Goal: Check status

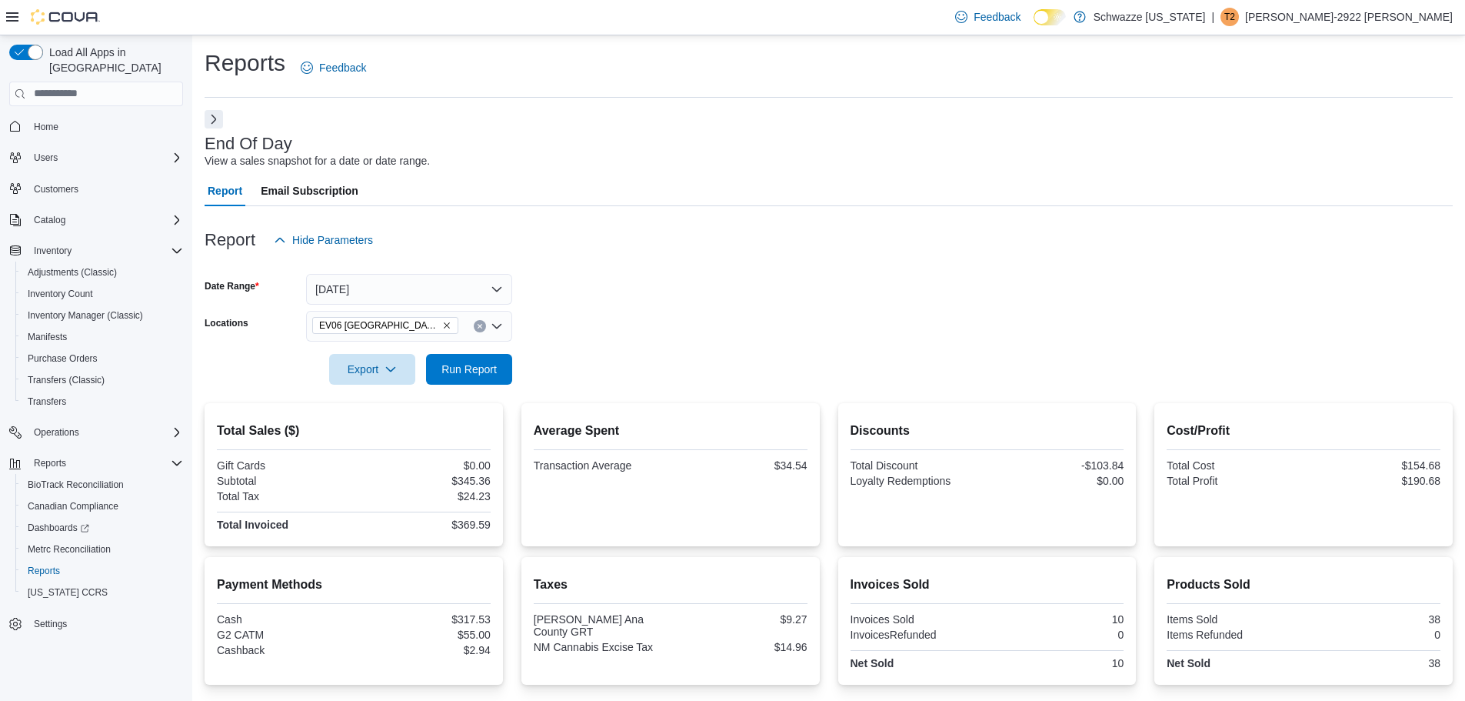
scroll to position [144, 0]
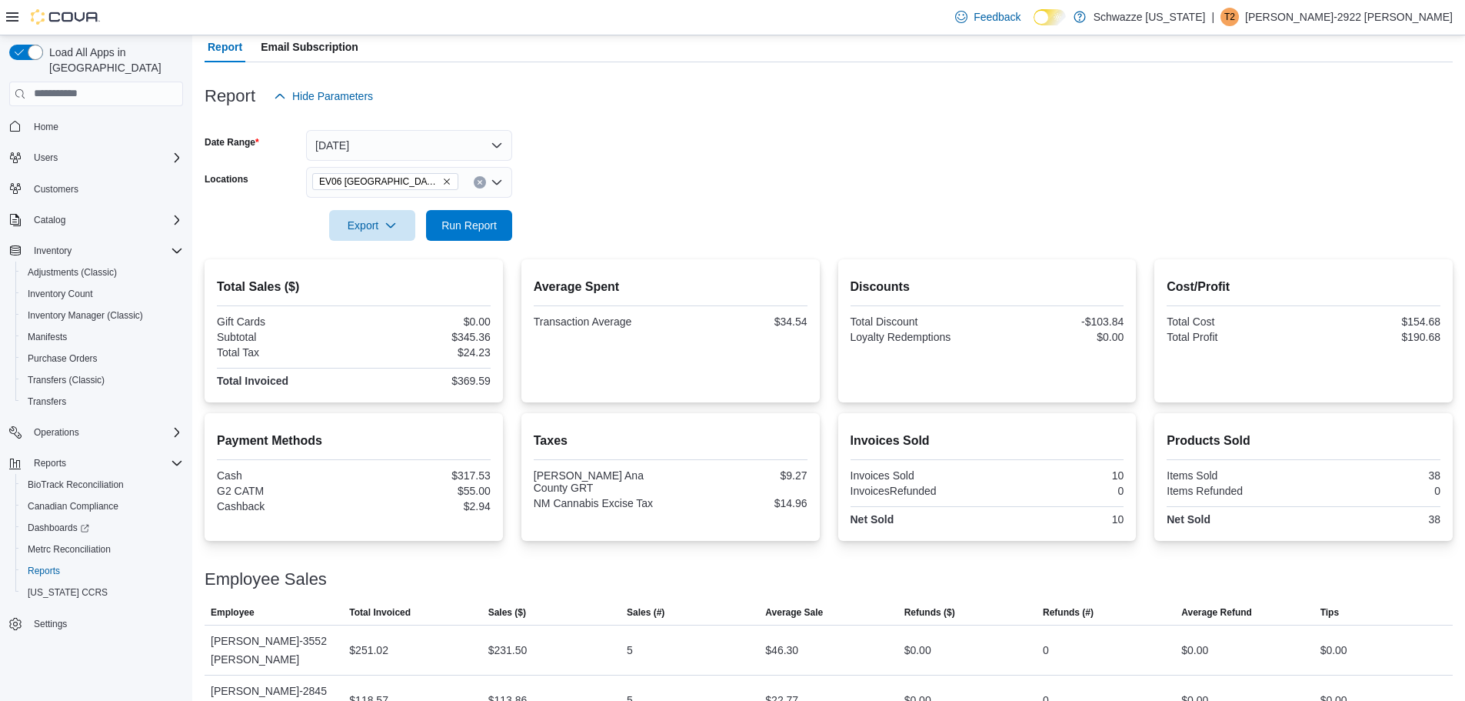
click at [674, 104] on div "Report Hide Parameters" at bounding box center [829, 96] width 1248 height 31
click at [441, 207] on div at bounding box center [829, 204] width 1248 height 12
click at [470, 238] on span "Run Report" at bounding box center [469, 224] width 68 height 31
click at [442, 180] on icon "Remove EV06 Las Cruces East from selection in this group" at bounding box center [446, 181] width 9 height 9
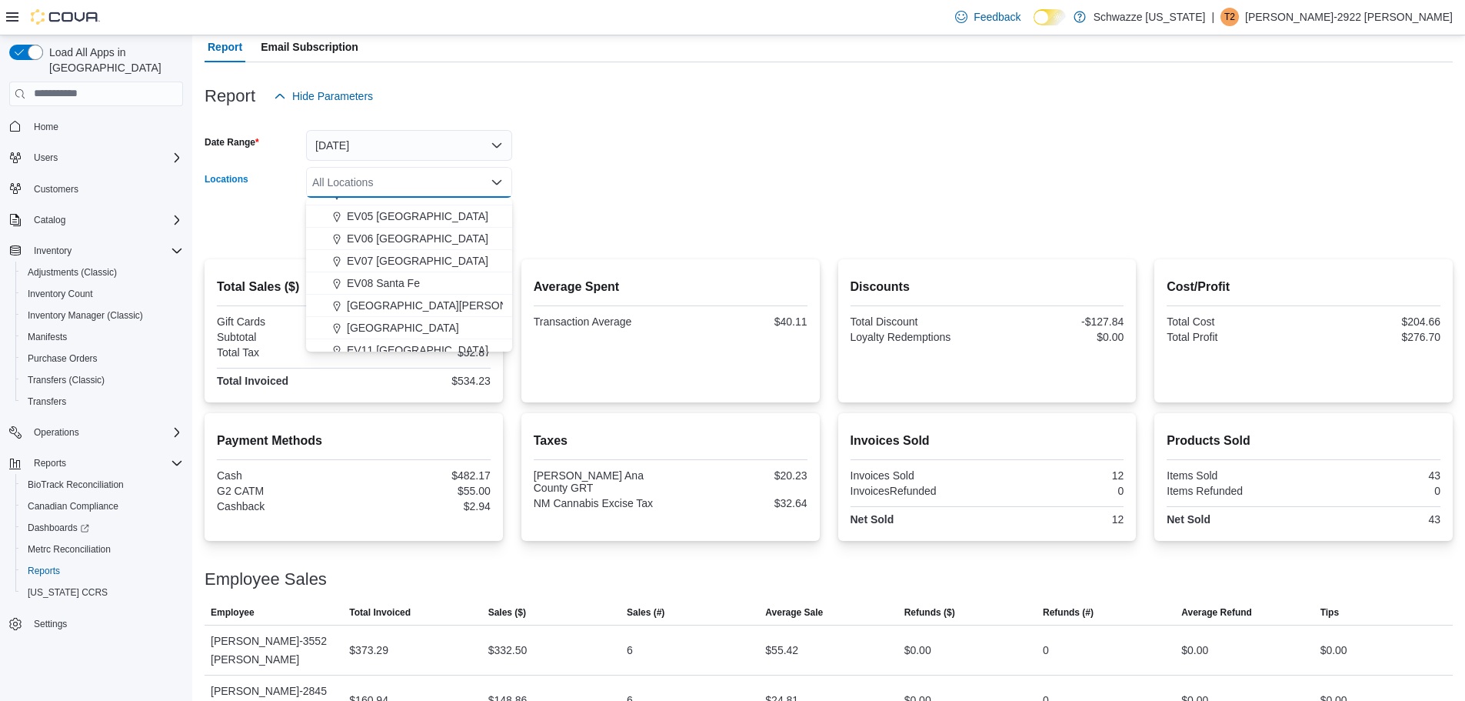
scroll to position [154, 0]
drag, startPoint x: 421, startPoint y: 315, endPoint x: 446, endPoint y: 305, distance: 26.6
click at [423, 315] on span "EV11 [GEOGRAPHIC_DATA]" at bounding box center [417, 322] width 141 height 15
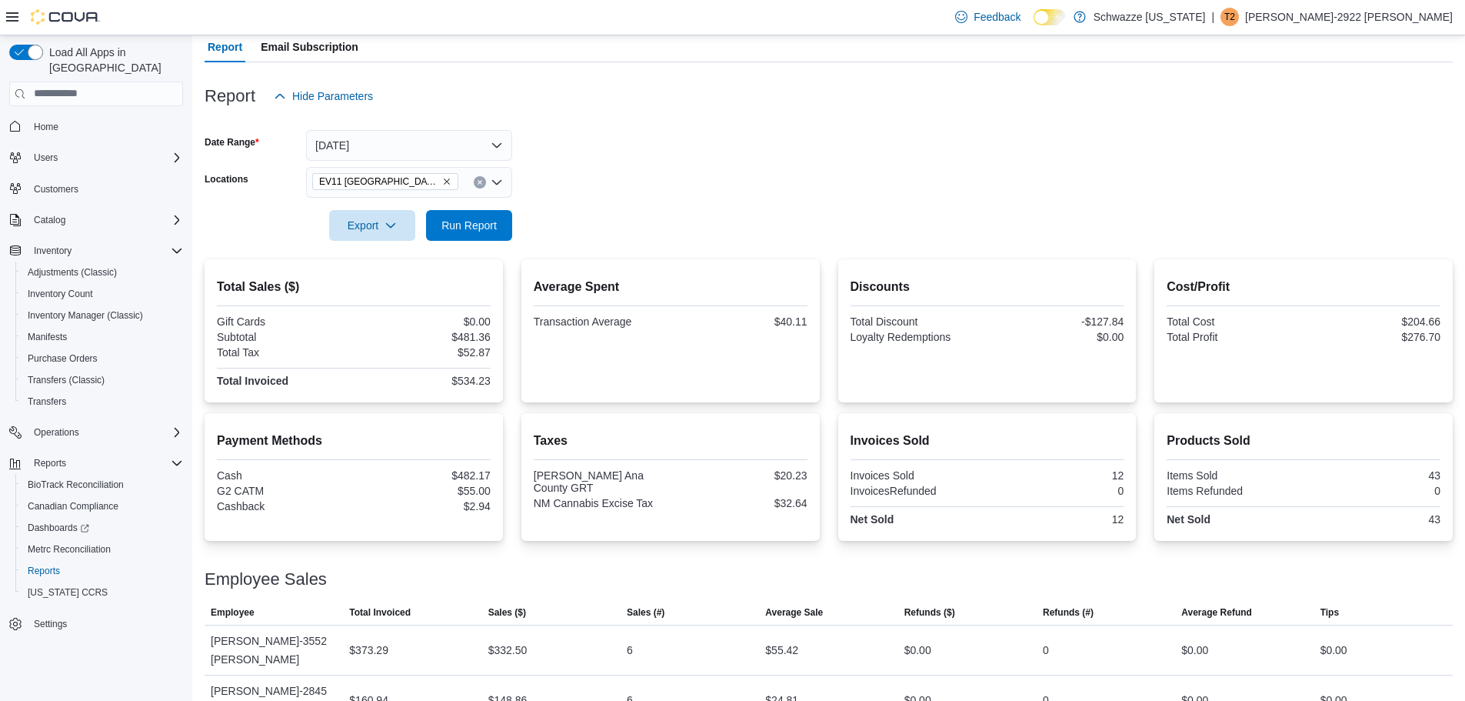
click at [618, 192] on form "Date Range Today Locations EV11 Las Cruces South Valley Export Run Report" at bounding box center [829, 176] width 1248 height 129
click at [484, 223] on span "Run Report" at bounding box center [468, 224] width 55 height 15
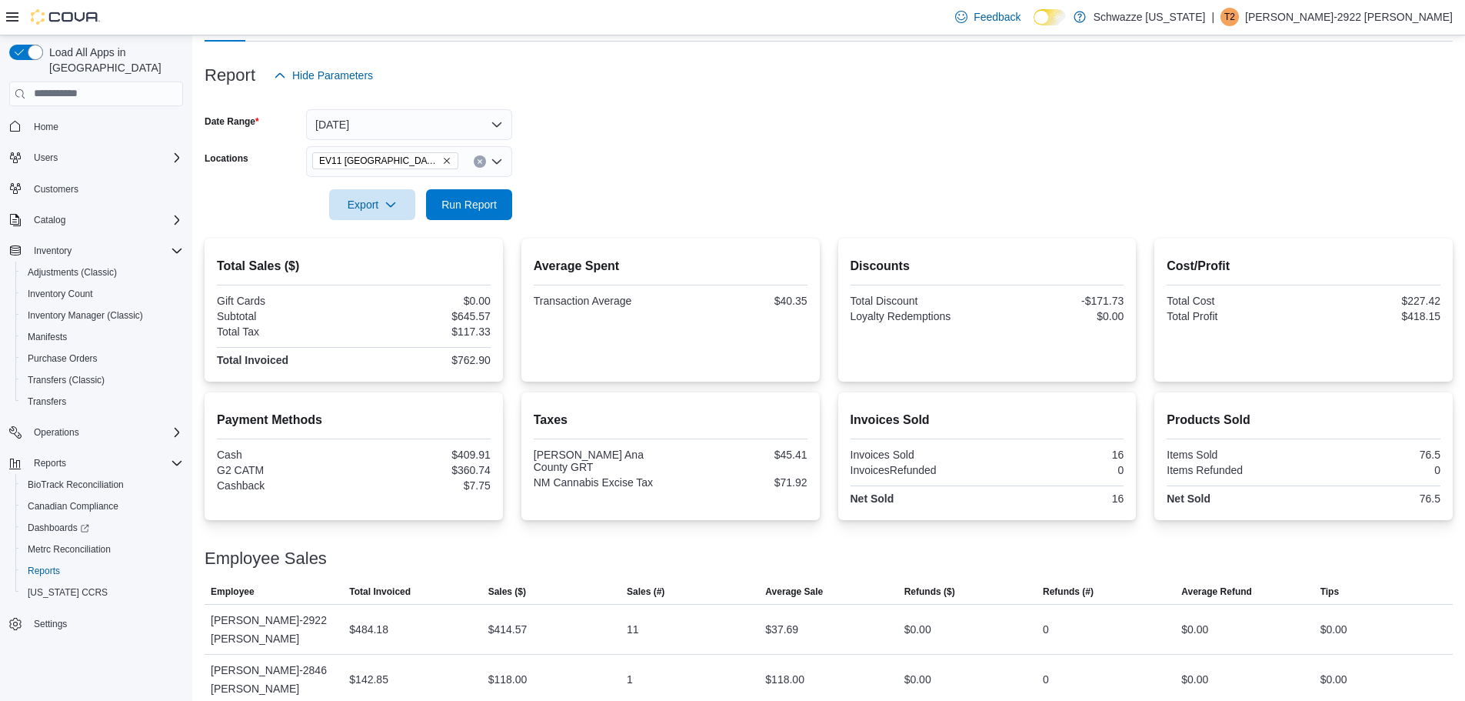
scroll to position [175, 0]
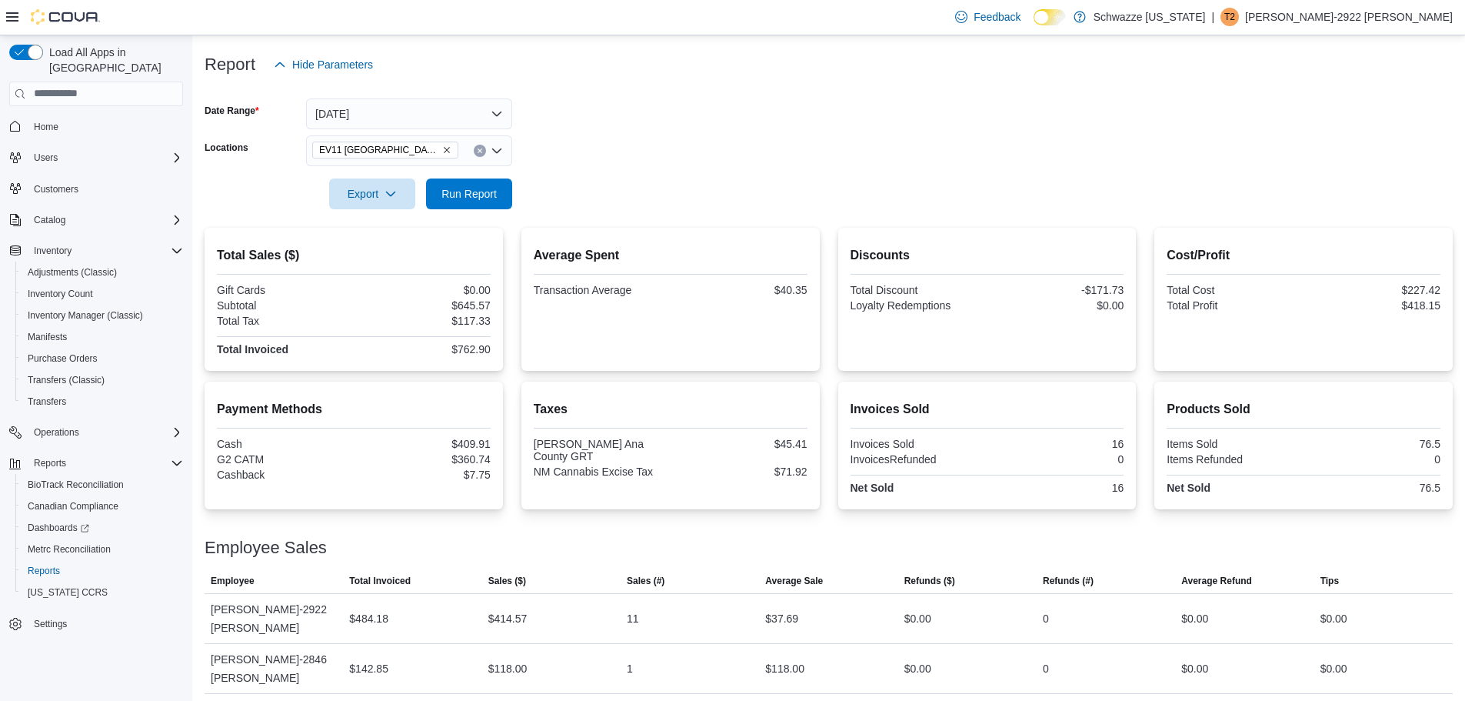
click at [970, 145] on form "Date Range Today Locations EV11 Las Cruces South Valley Export Run Report" at bounding box center [829, 144] width 1248 height 129
click at [488, 183] on span "Run Report" at bounding box center [469, 193] width 68 height 31
click at [788, 659] on div "$118.00" at bounding box center [784, 668] width 39 height 18
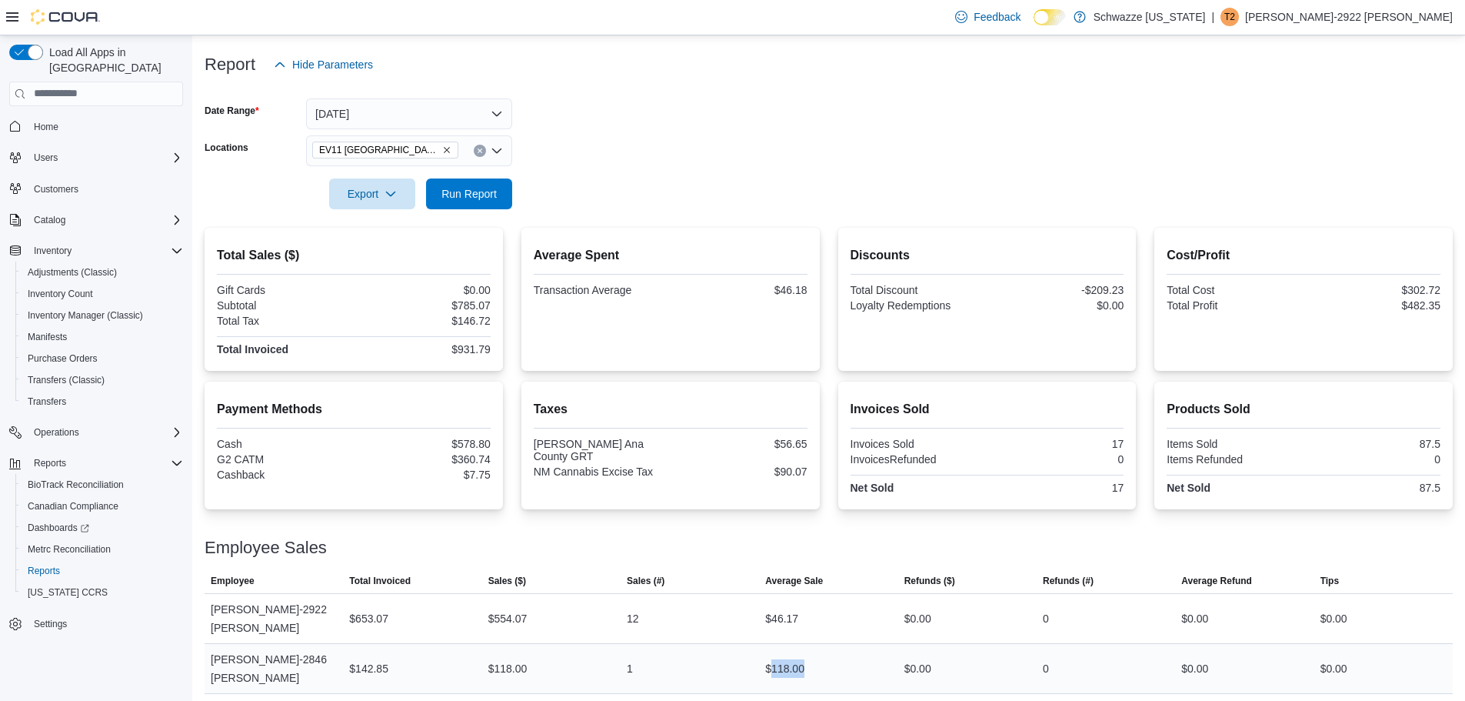
click at [788, 659] on div "$118.00" at bounding box center [784, 668] width 39 height 18
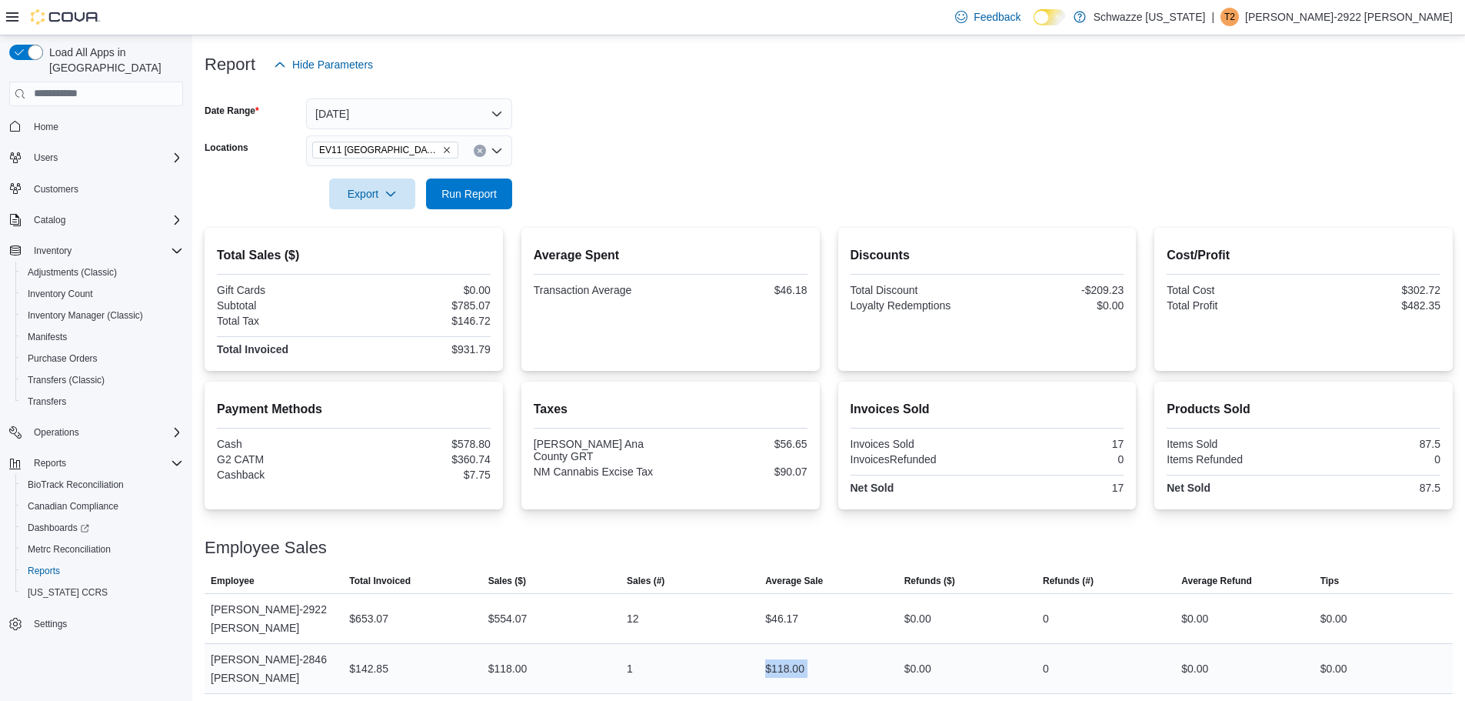
click at [788, 659] on div "$118.00" at bounding box center [784, 668] width 39 height 18
click at [841, 653] on div "$118.00" at bounding box center [828, 668] width 138 height 31
click at [459, 196] on span "Run Report" at bounding box center [468, 192] width 55 height 15
